Goal: Information Seeking & Learning: Find specific fact

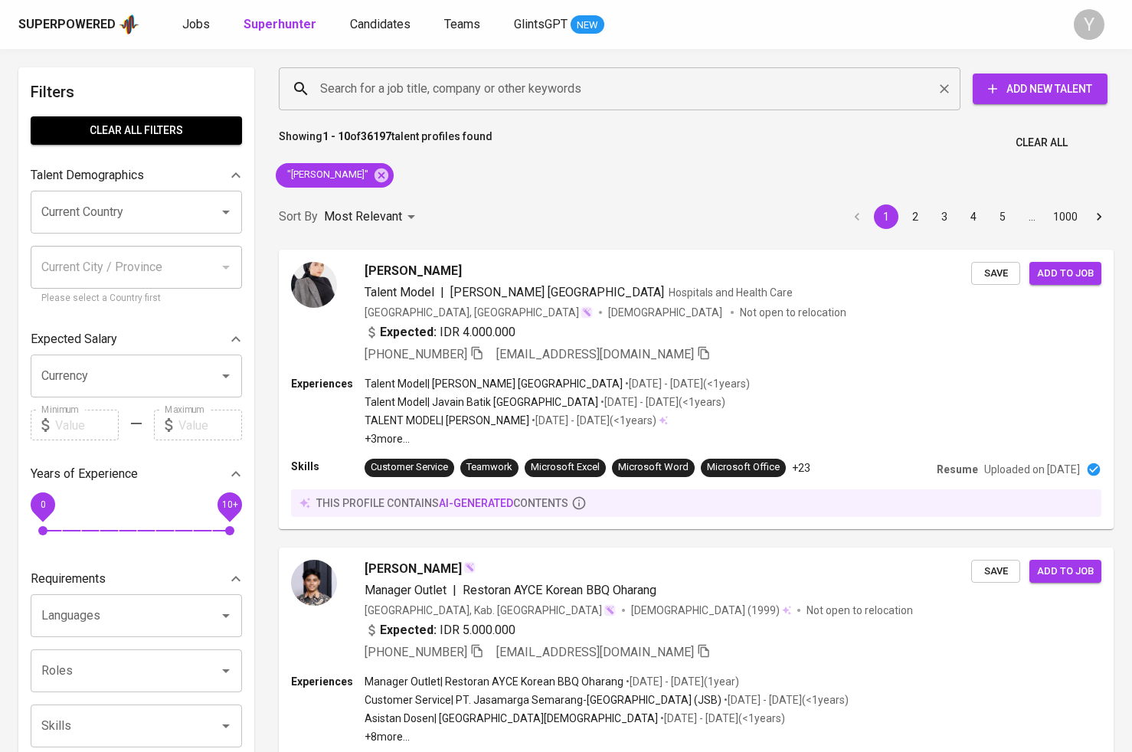
click at [376, 90] on input "Search for a job title, company or other keywords" at bounding box center [623, 88] width 614 height 29
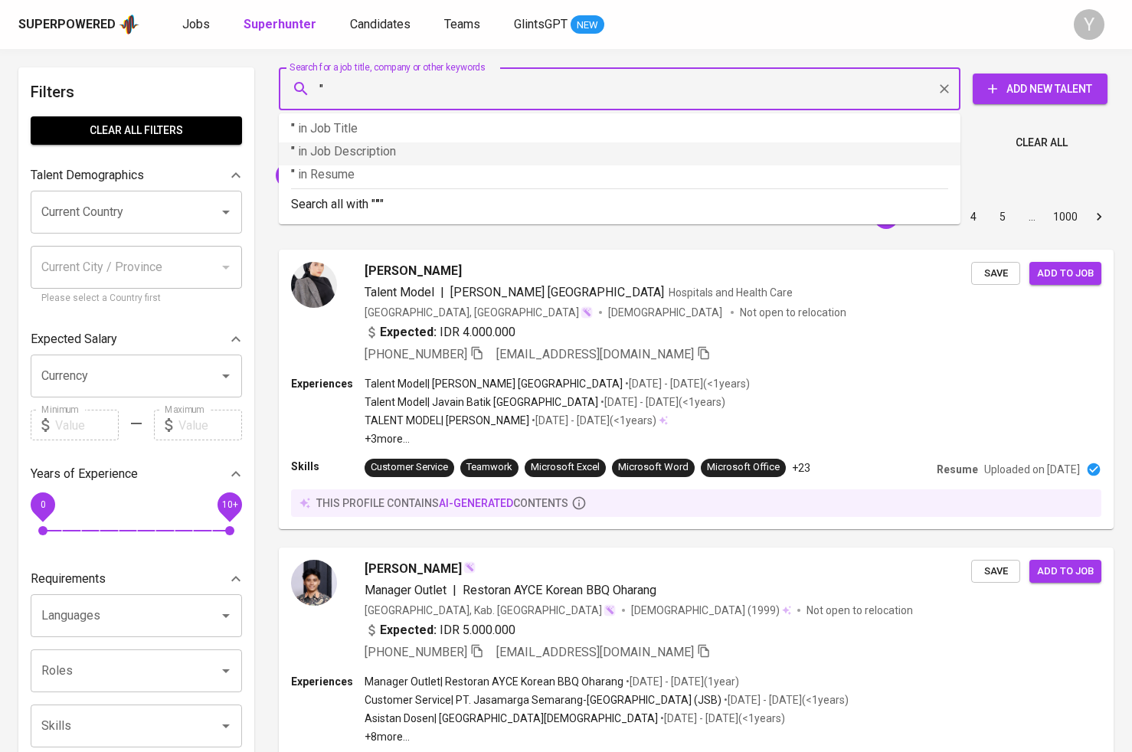
paste input "[EMAIL_ADDRESS][DOMAIN_NAME]"
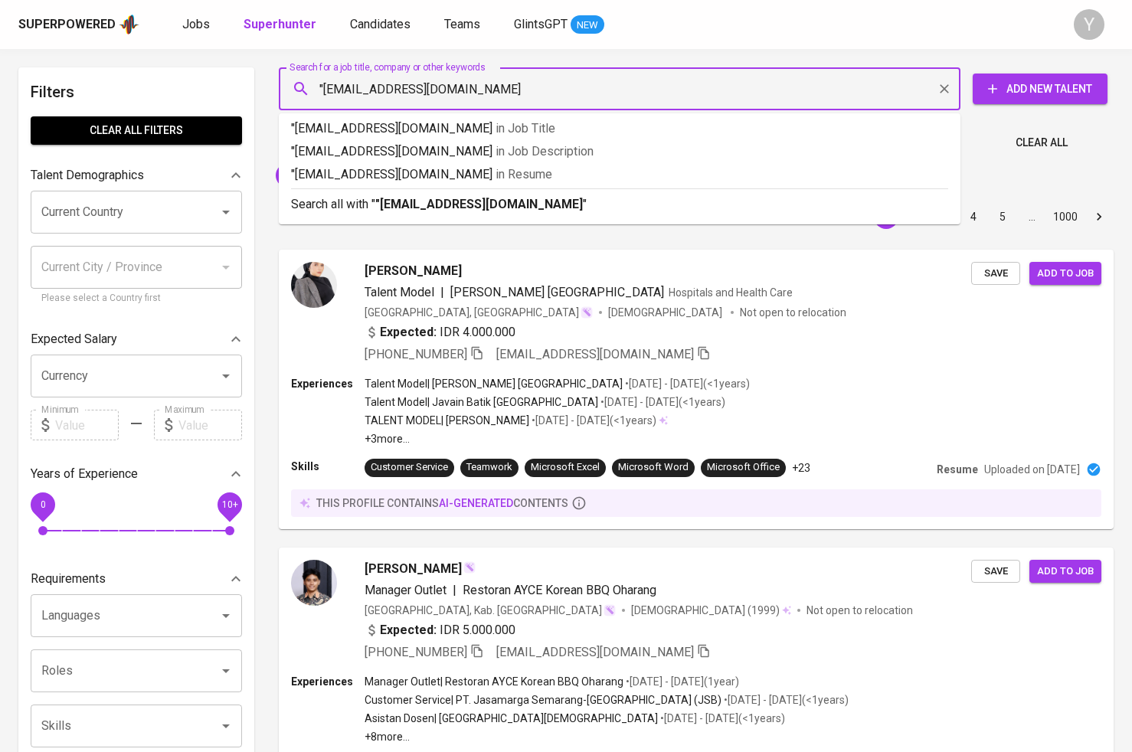
type input ""[EMAIL_ADDRESS][DOMAIN_NAME]""
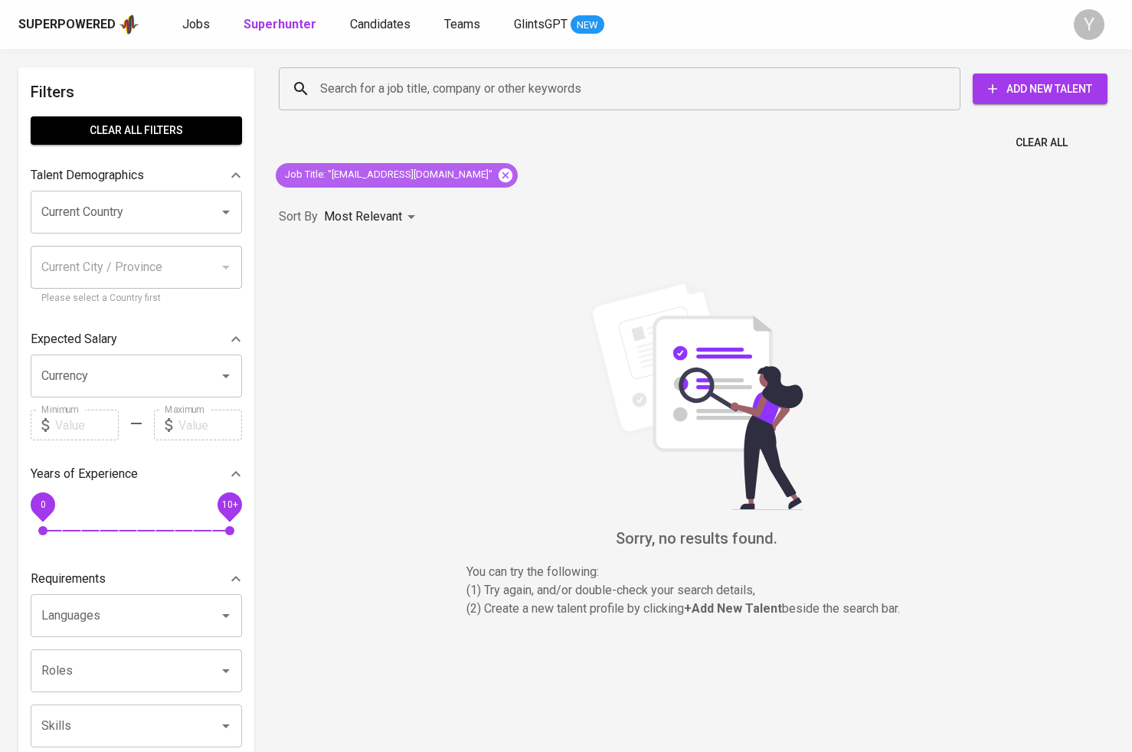
click at [499, 175] on icon at bounding box center [506, 175] width 14 height 14
